Goal: Find specific page/section

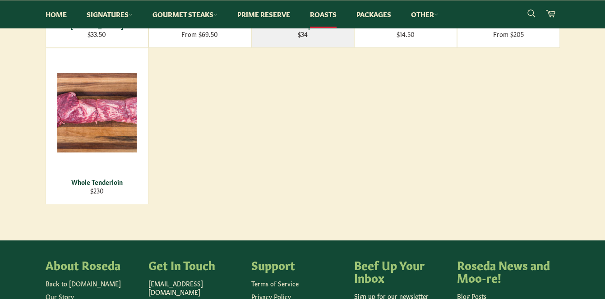
scroll to position [120, 0]
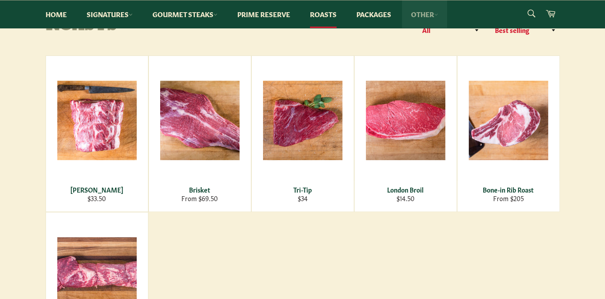
click at [438, 15] on icon at bounding box center [436, 15] width 4 height 4
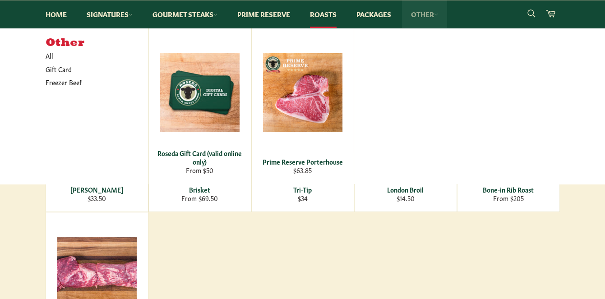
click at [438, 15] on icon at bounding box center [436, 15] width 4 height 4
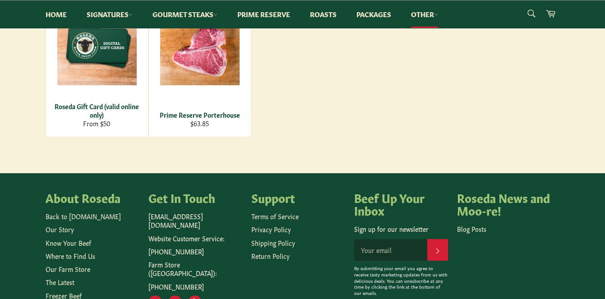
scroll to position [181, 0]
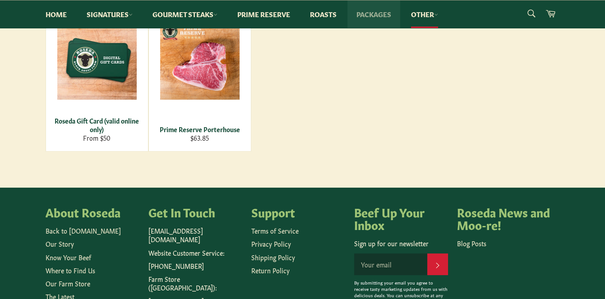
click at [379, 13] on link "Packages" at bounding box center [373, 14] width 53 height 28
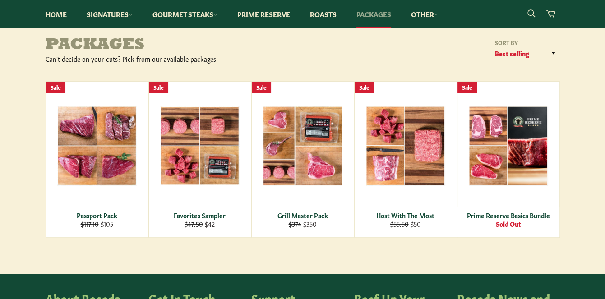
scroll to position [120, 0]
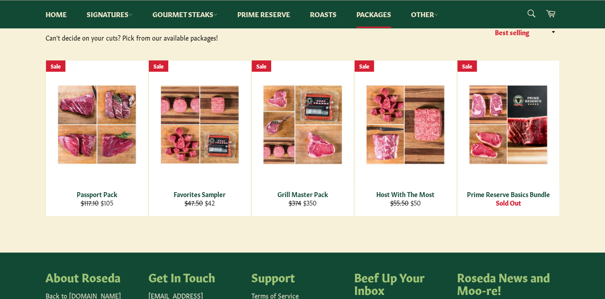
click at [564, 56] on div "Packages Can't decide on your cuts? Pick from our available packages! Sort by F…" at bounding box center [303, 115] width 533 height 201
